Goal: Browse casually: Explore the website without a specific task or goal

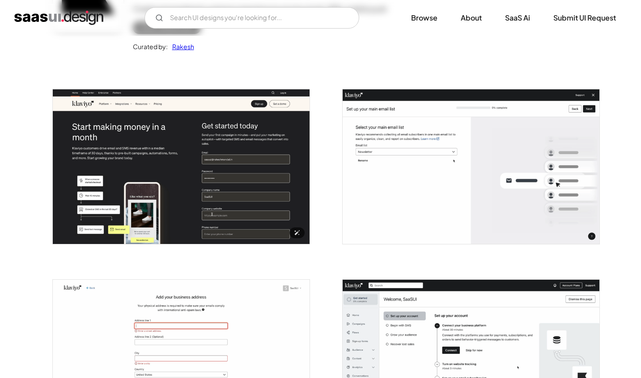
scroll to position [123, 0]
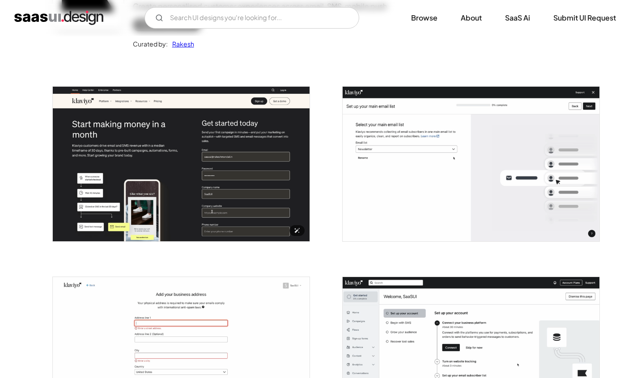
click at [294, 203] on img "open lightbox" at bounding box center [181, 164] width 257 height 154
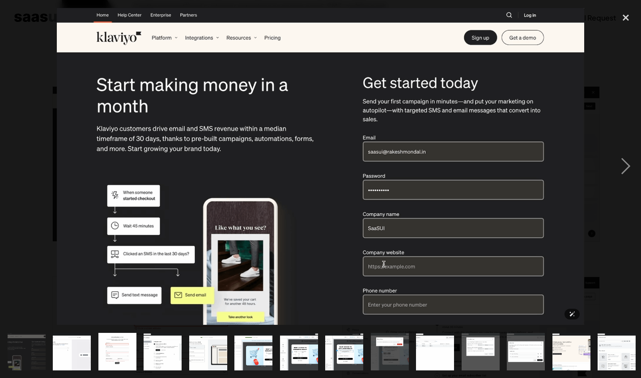
click at [294, 203] on img at bounding box center [320, 166] width 527 height 317
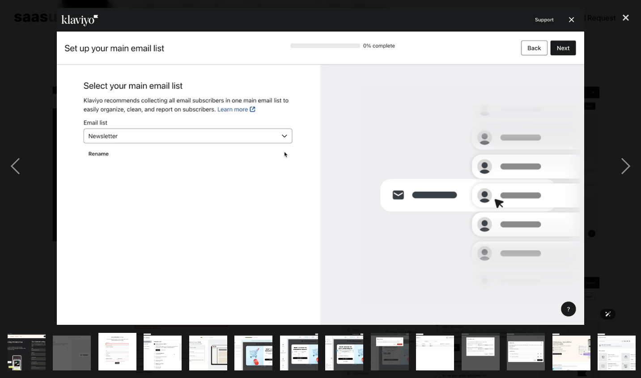
click at [292, 189] on img at bounding box center [320, 166] width 527 height 317
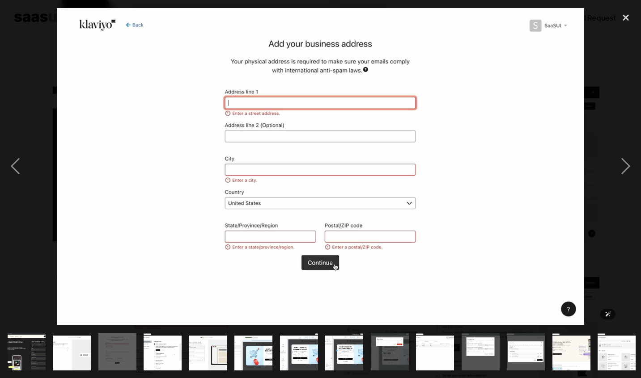
click at [296, 190] on img at bounding box center [320, 166] width 527 height 317
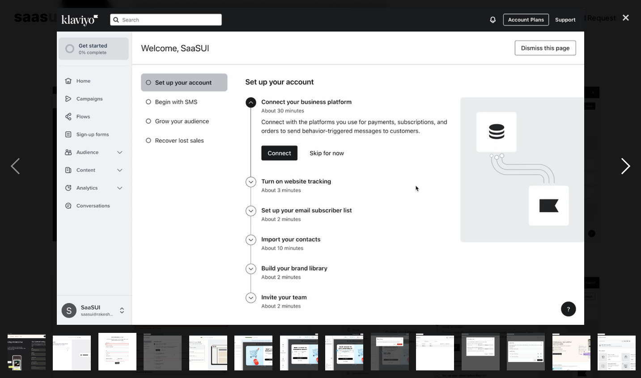
click at [627, 162] on div "next image" at bounding box center [625, 167] width 30 height 318
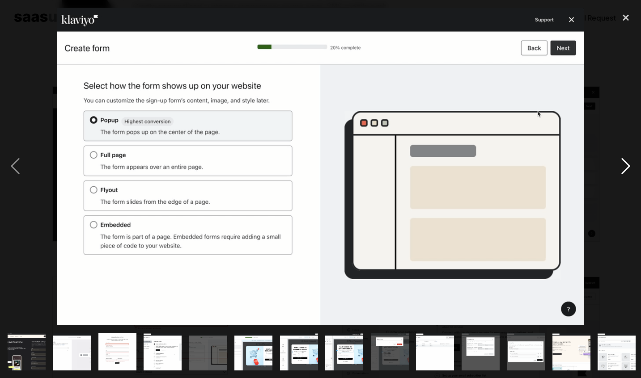
click at [628, 162] on div "next image" at bounding box center [625, 167] width 30 height 318
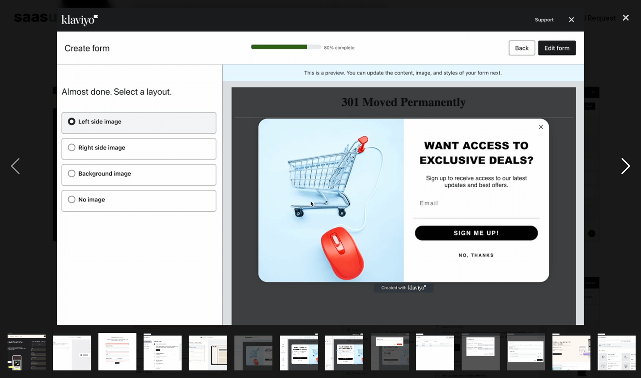
click at [628, 162] on div "next image" at bounding box center [625, 167] width 30 height 318
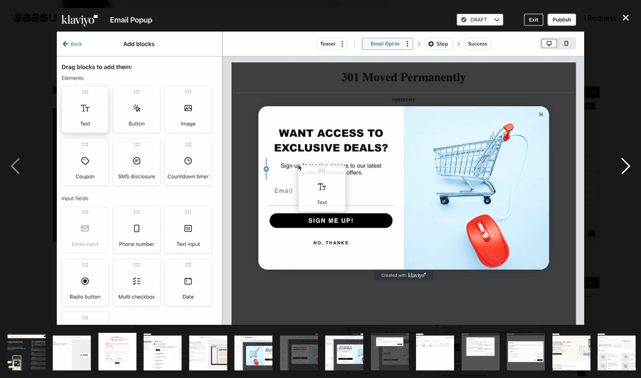
click at [628, 161] on div "next image" at bounding box center [625, 167] width 30 height 318
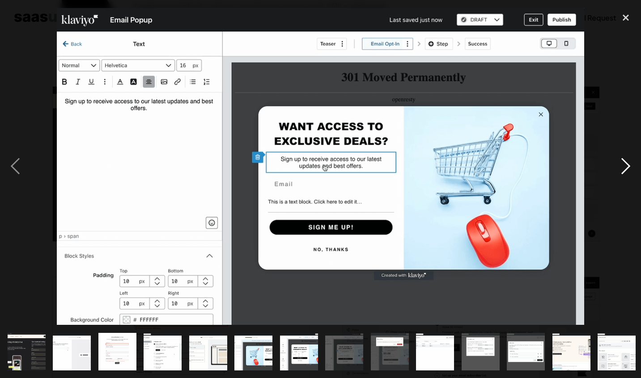
click at [628, 161] on div "next image" at bounding box center [625, 167] width 30 height 318
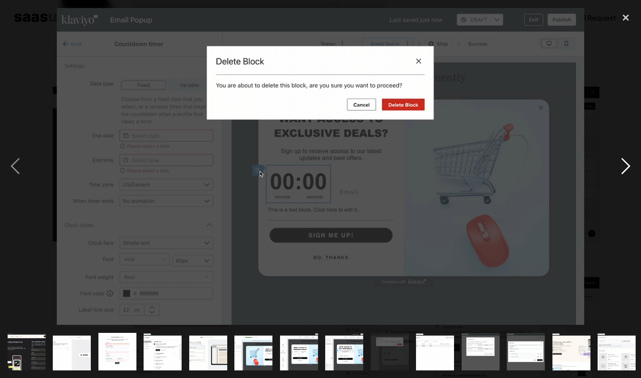
click at [628, 161] on div "next image" at bounding box center [625, 167] width 30 height 318
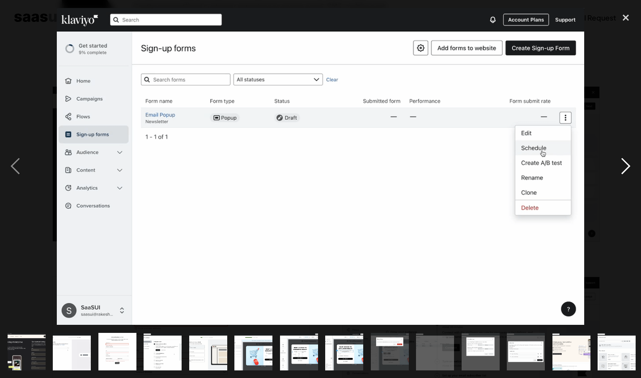
click at [628, 161] on div "next image" at bounding box center [625, 167] width 30 height 318
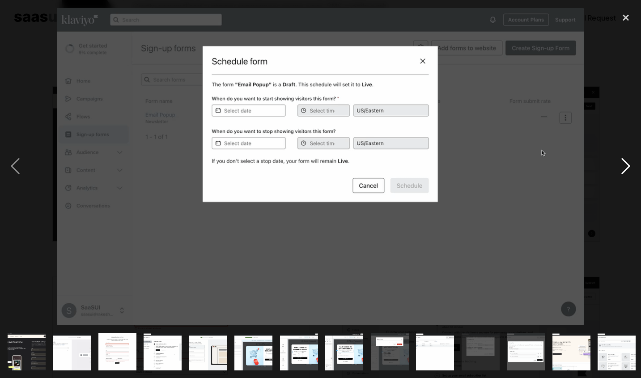
click at [628, 161] on div "next image" at bounding box center [625, 167] width 30 height 318
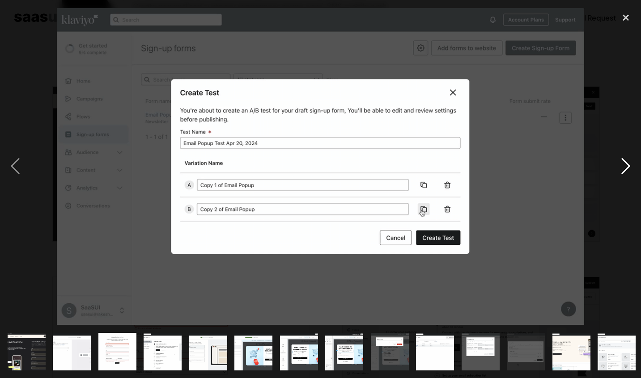
click at [628, 161] on div "next image" at bounding box center [625, 167] width 30 height 318
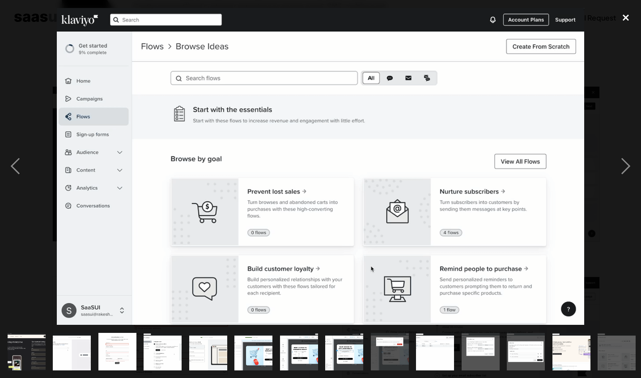
click at [630, 17] on div "close lightbox" at bounding box center [625, 18] width 30 height 20
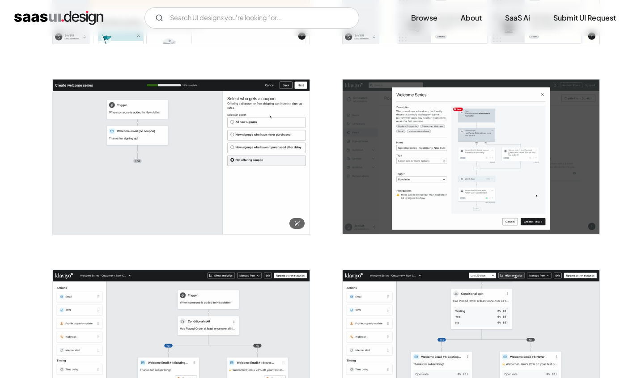
scroll to position [1466, 0]
